Goal: Find specific page/section: Find specific page/section

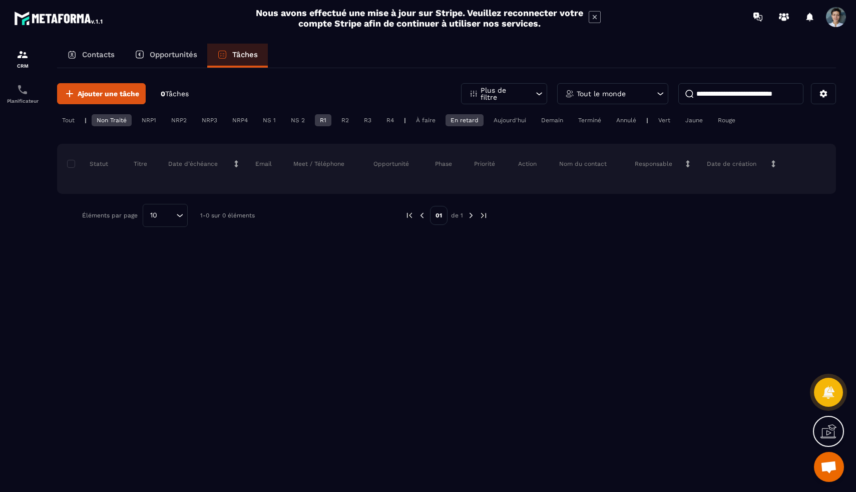
click at [514, 98] on p "Plus de filtre" at bounding box center [503, 94] width 44 height 14
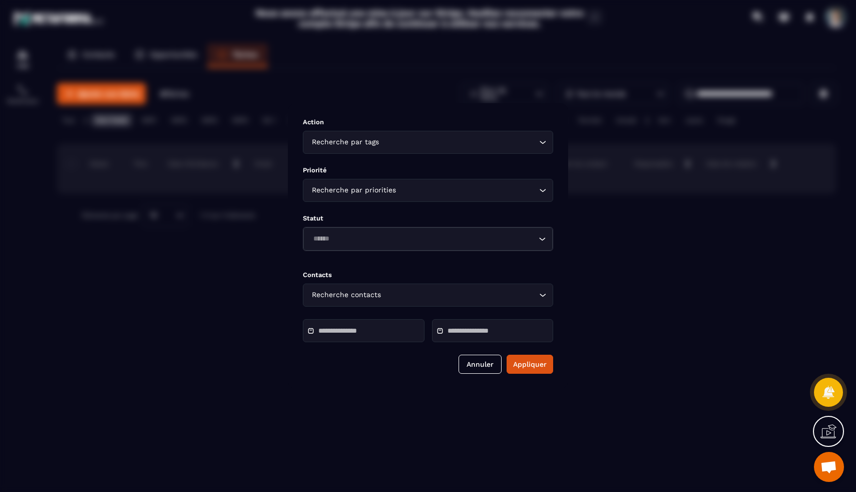
click at [577, 96] on div "Modal window" at bounding box center [428, 246] width 856 height 492
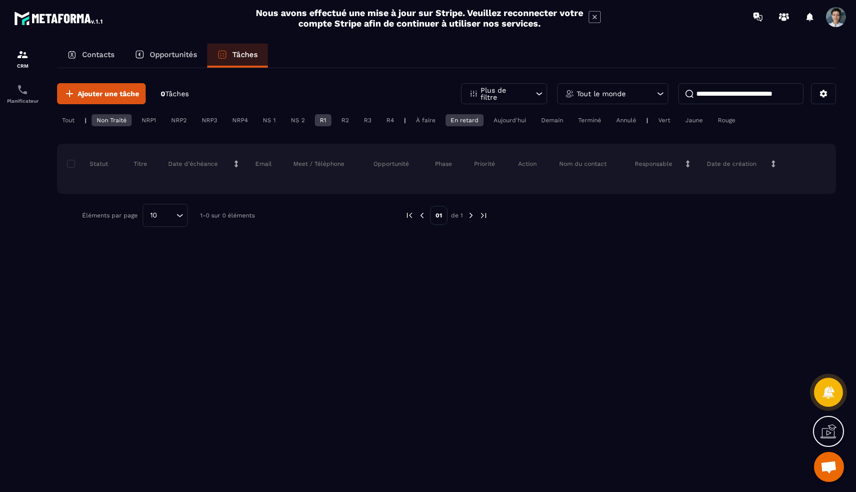
click at [605, 92] on p "Tout le monde" at bounding box center [601, 93] width 49 height 7
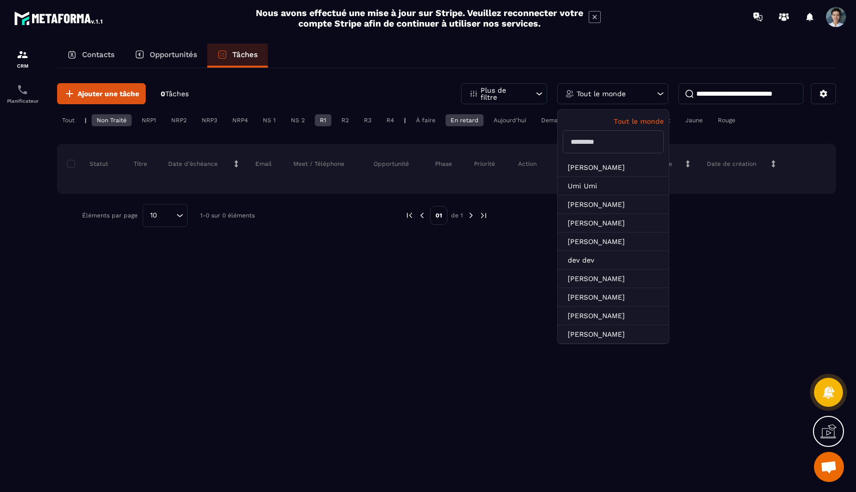
click at [602, 148] on input "text" at bounding box center [613, 141] width 101 height 23
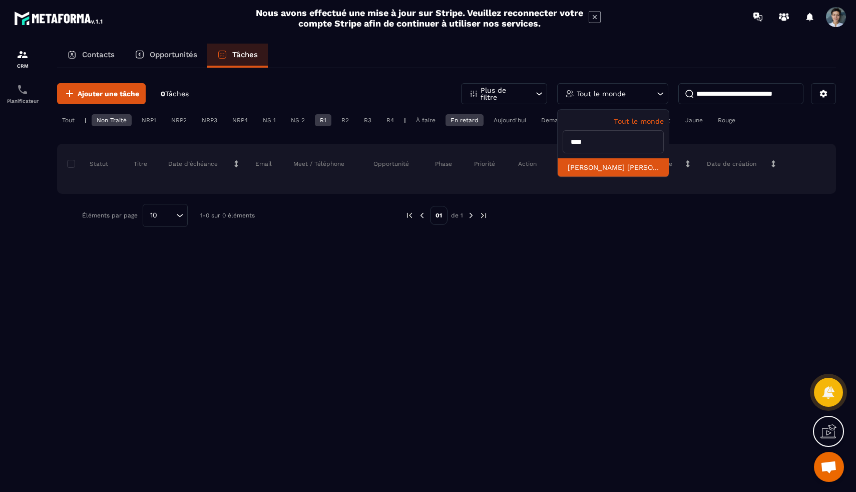
type input "****"
click at [586, 173] on li "[PERSON_NAME] [PERSON_NAME]" at bounding box center [613, 167] width 111 height 19
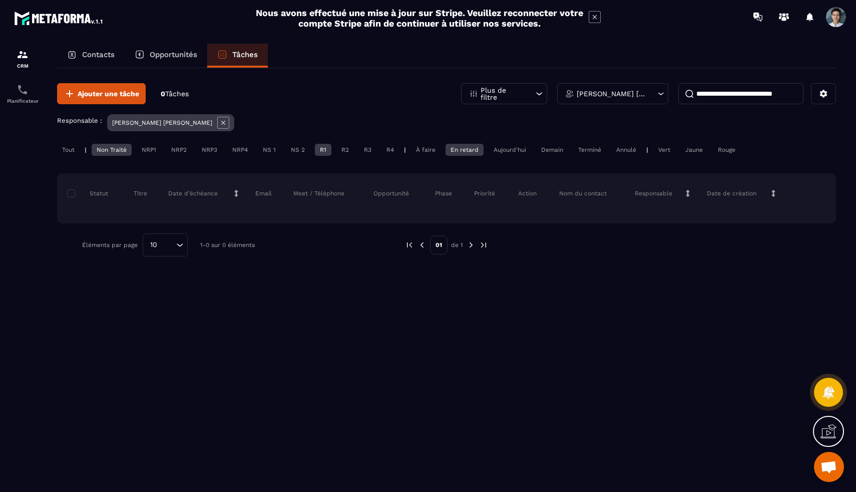
click at [156, 56] on p "Opportunités" at bounding box center [174, 54] width 48 height 9
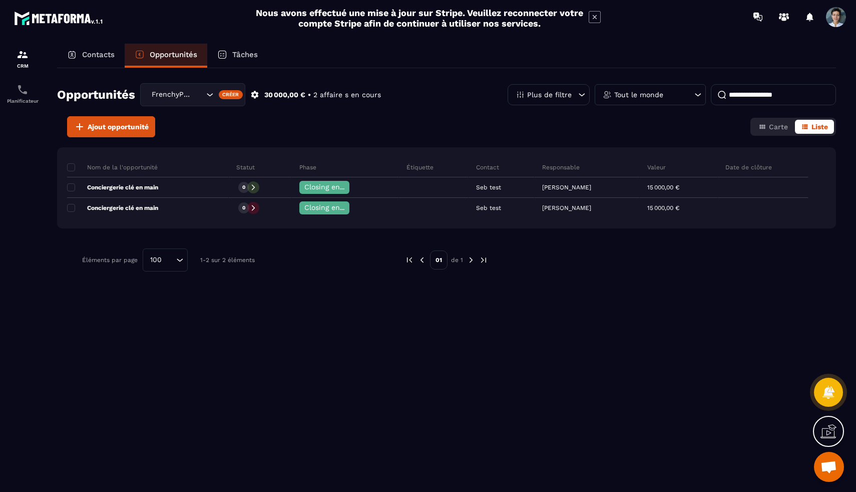
click at [242, 60] on div "Tâches" at bounding box center [237, 56] width 61 height 24
